Goal: Find specific page/section: Find specific page/section

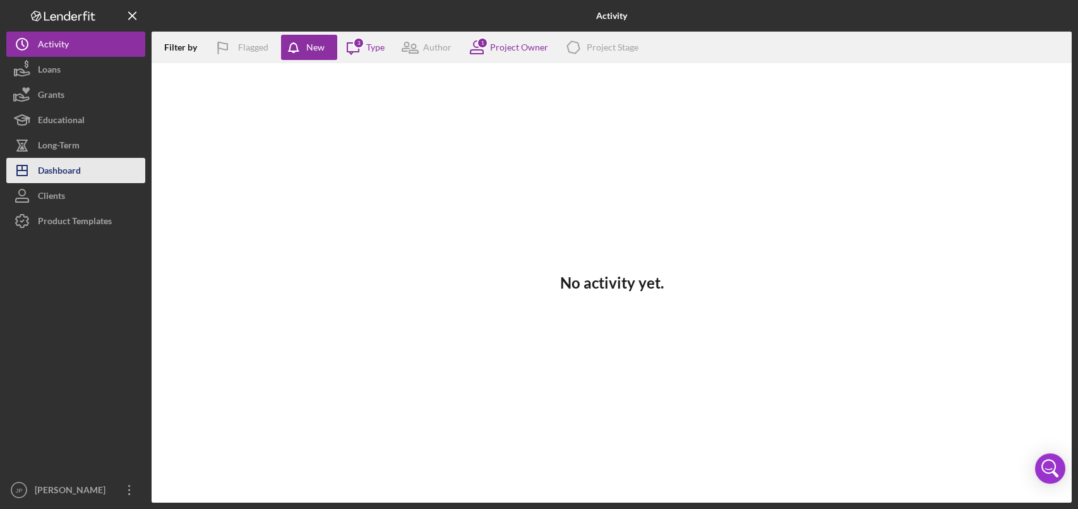
click at [51, 169] on div "Dashboard" at bounding box center [59, 172] width 43 height 28
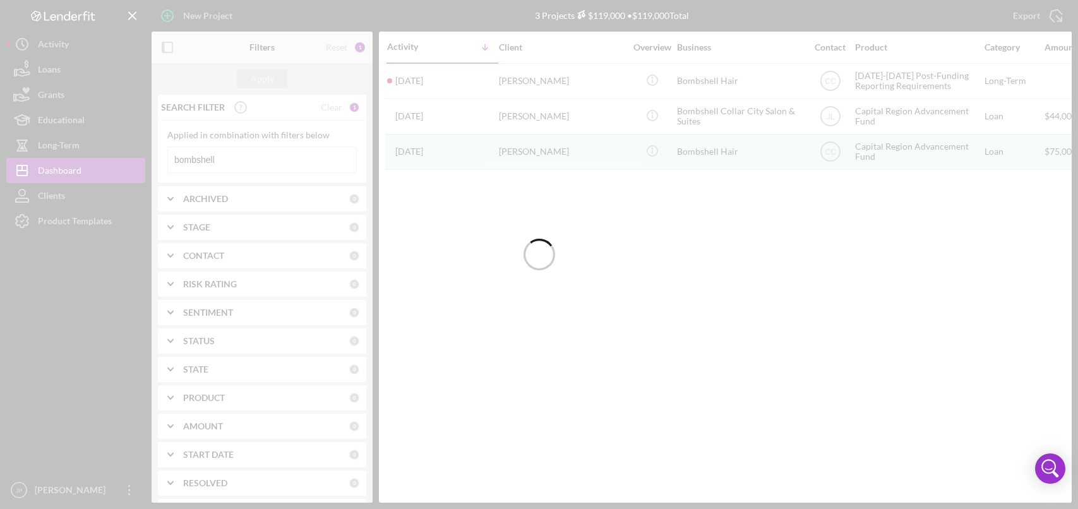
click at [232, 164] on div at bounding box center [539, 254] width 1078 height 509
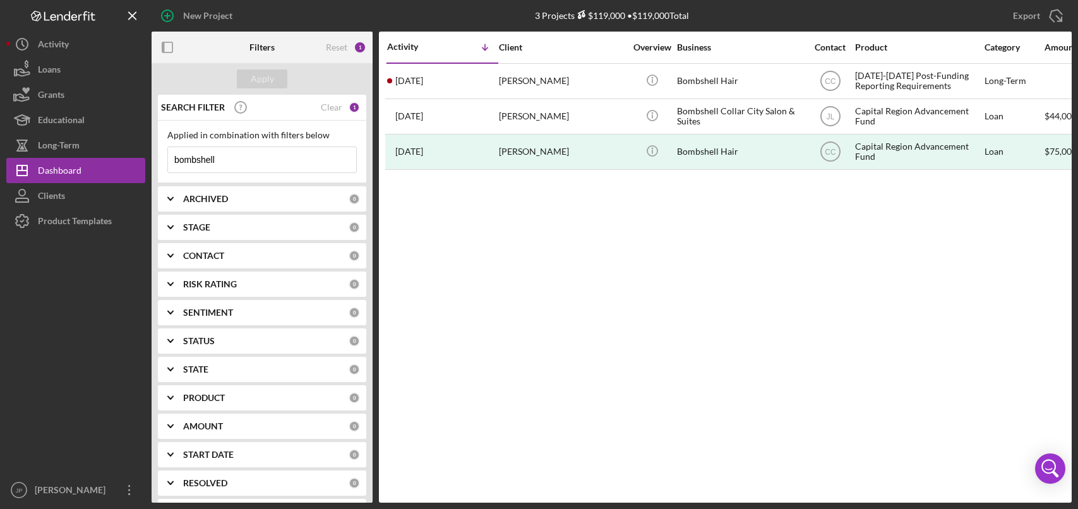
click at [242, 164] on input "bombshell" at bounding box center [262, 159] width 188 height 25
click at [331, 107] on div "Clear" at bounding box center [331, 107] width 21 height 10
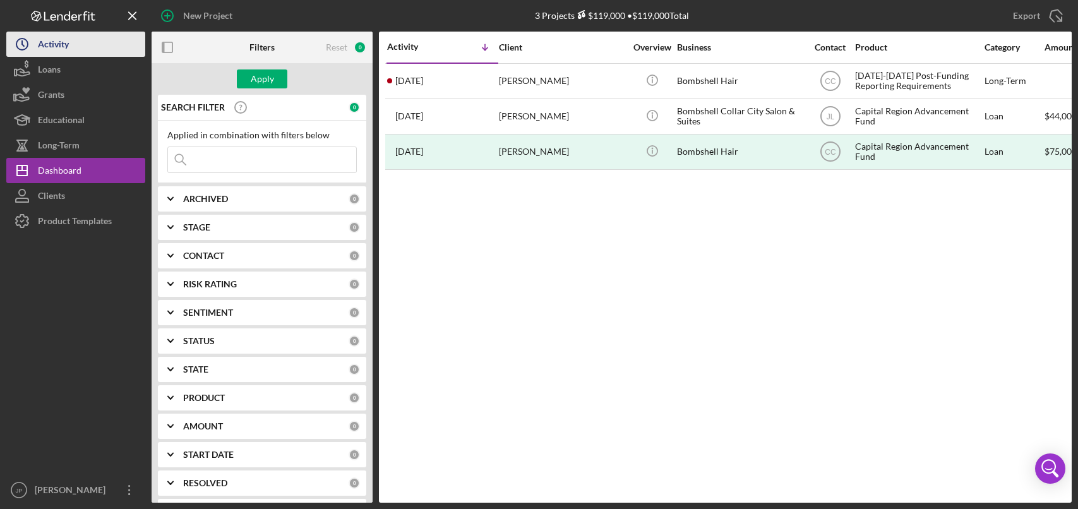
click at [58, 47] on div "Activity" at bounding box center [53, 46] width 31 height 28
